Goal: Task Accomplishment & Management: Use online tool/utility

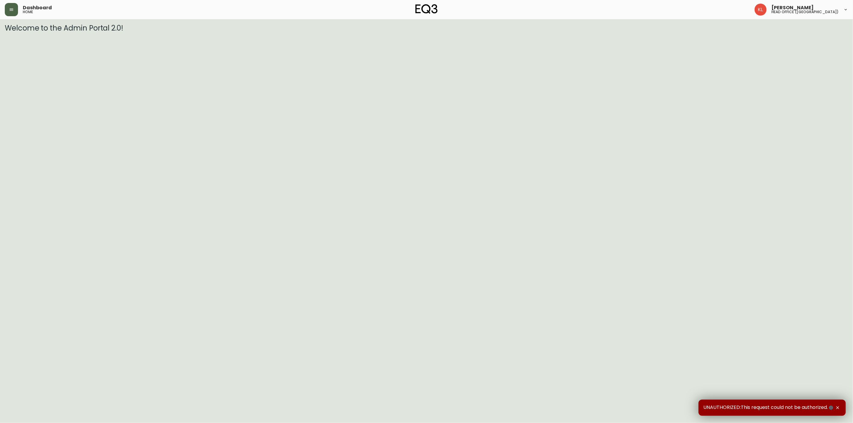
click at [5, 13] on button "button" at bounding box center [11, 9] width 13 height 13
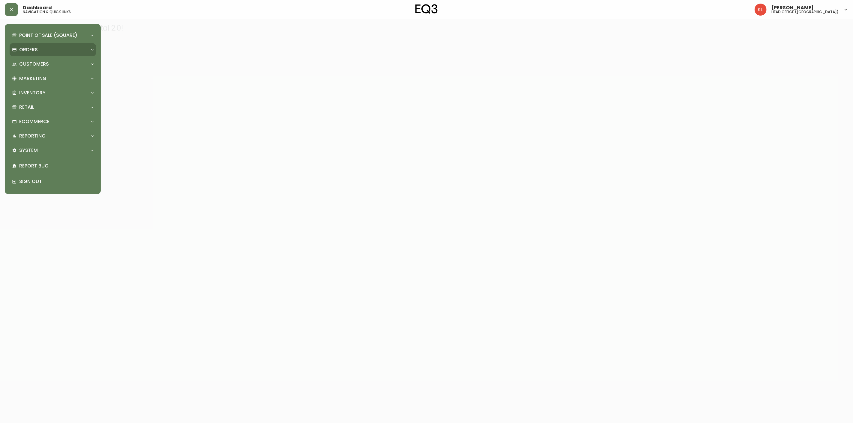
click at [36, 53] on div "Orders" at bounding box center [53, 49] width 86 height 13
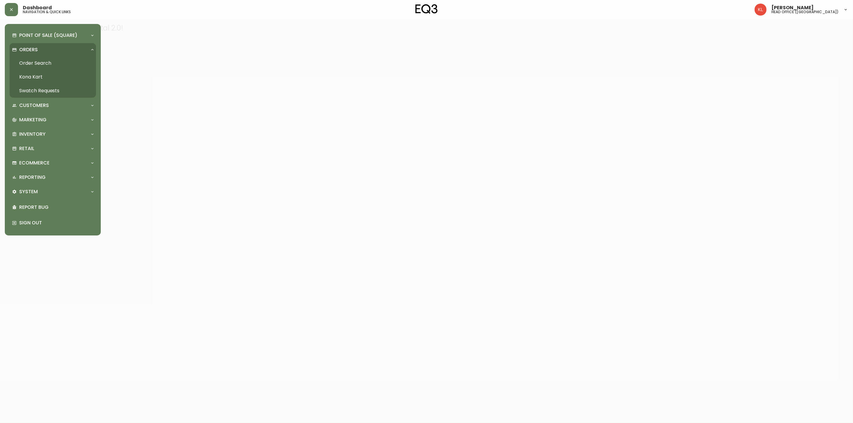
click at [28, 61] on link "Order Search" at bounding box center [53, 63] width 86 height 14
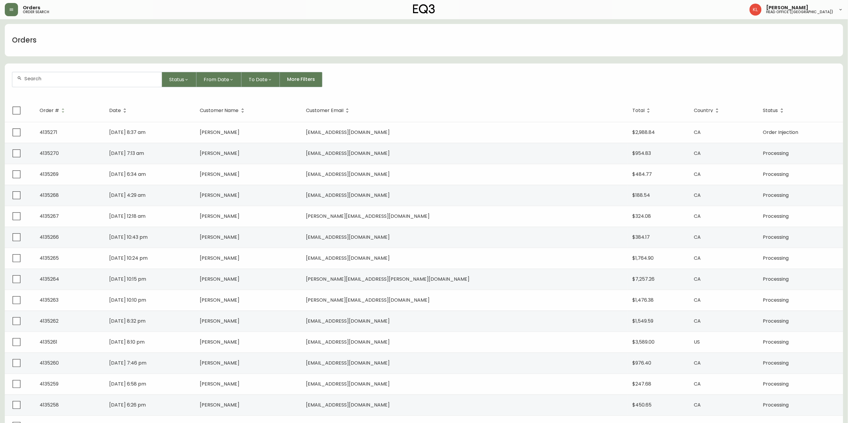
click at [41, 83] on div at bounding box center [86, 79] width 149 height 15
paste input "[PHONE_NUMBER]"
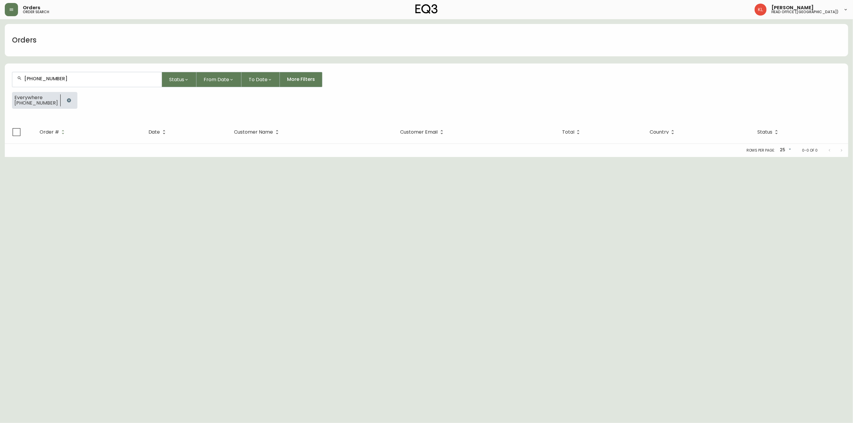
click at [47, 76] on input "[PHONE_NUMBER]" at bounding box center [90, 79] width 133 height 6
type input "778-9284583"
click at [30, 109] on span "778-9284583" at bounding box center [35, 111] width 32 height 7
click at [35, 76] on input "778-9284583" at bounding box center [90, 79] width 133 height 6
type input "7789284583"
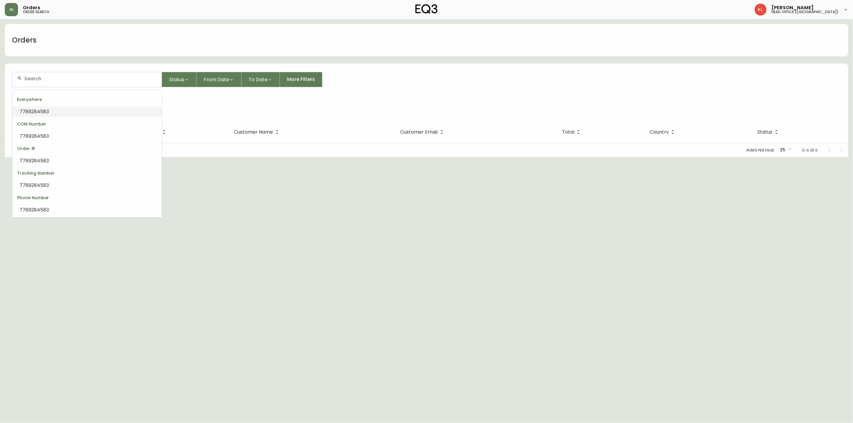
click at [47, 109] on span "7789284583" at bounding box center [33, 111] width 29 height 7
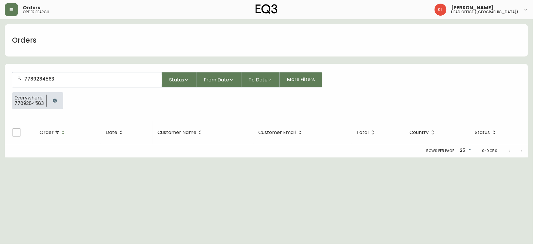
type input "7789284583"
